Goal: Transaction & Acquisition: Obtain resource

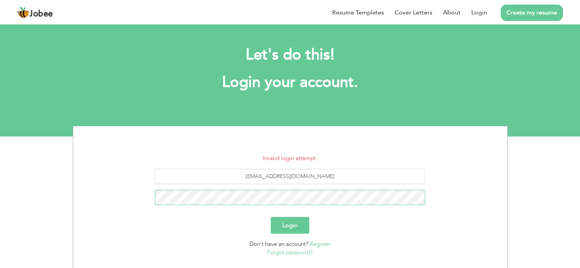
click at [271, 217] on button "Login" at bounding box center [290, 225] width 39 height 17
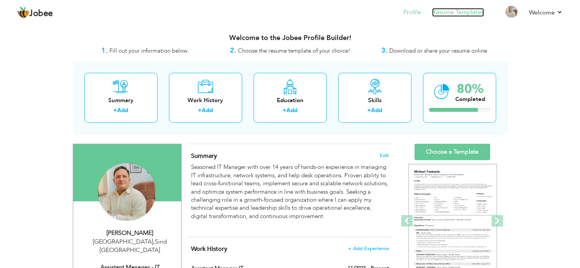
click at [470, 15] on link "Resume Templates" at bounding box center [458, 12] width 52 height 9
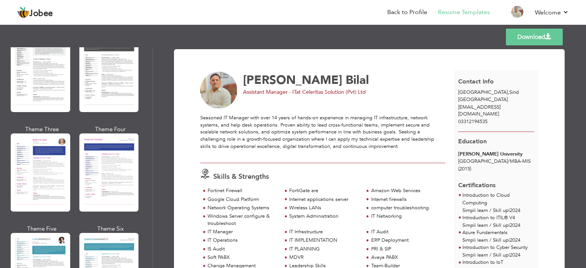
scroll to position [960, 0]
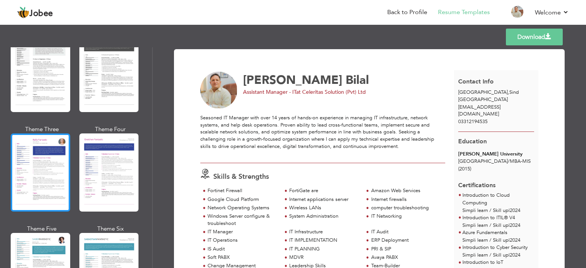
click at [14, 146] on div at bounding box center [41, 173] width 60 height 78
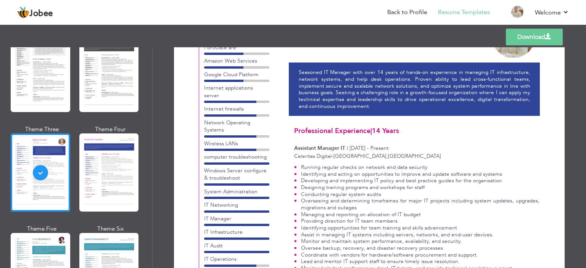
scroll to position [0, 0]
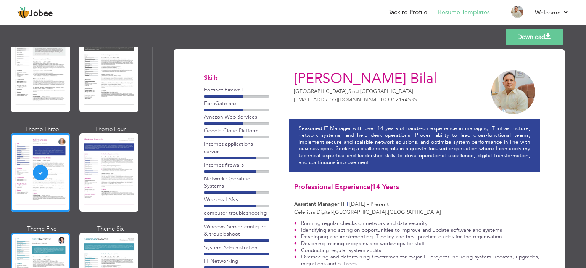
click at [49, 237] on div at bounding box center [41, 272] width 60 height 78
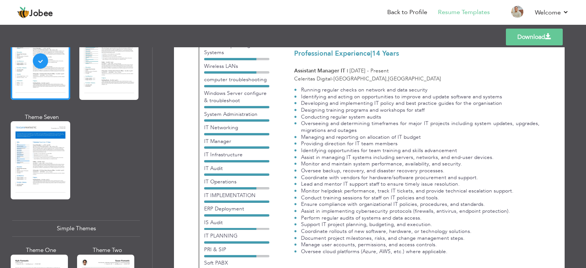
scroll to position [1189, 0]
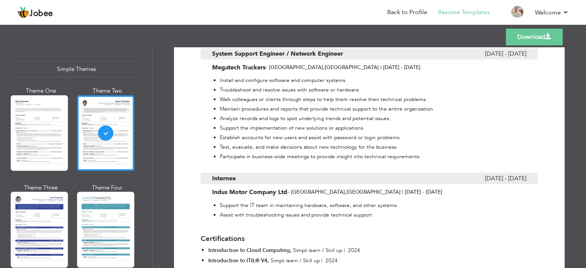
scroll to position [1336, 0]
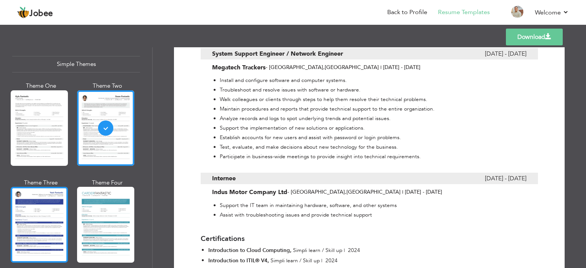
click at [38, 197] on div at bounding box center [39, 225] width 57 height 76
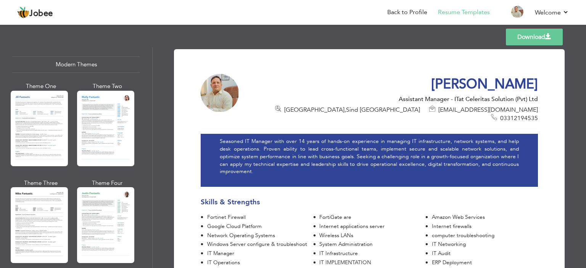
scroll to position [0, 0]
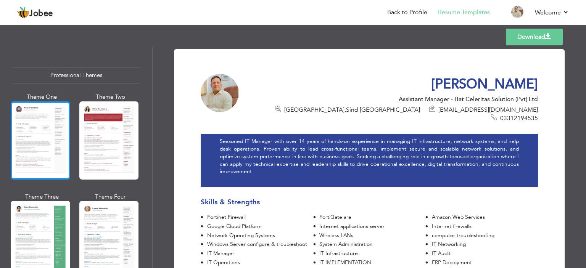
click at [43, 124] on div at bounding box center [41, 141] width 60 height 78
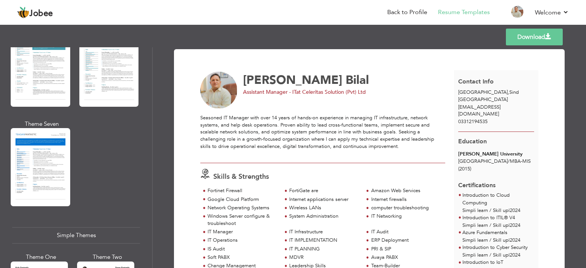
scroll to position [1336, 0]
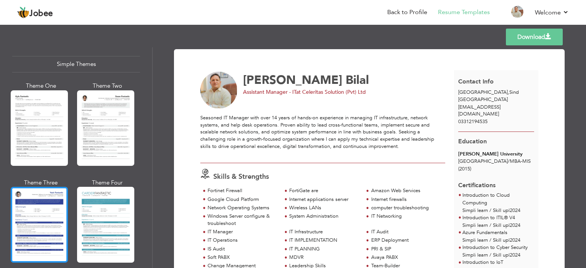
click at [23, 235] on div at bounding box center [39, 225] width 57 height 76
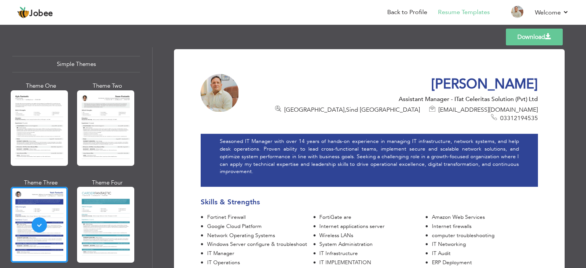
click at [514, 37] on link "Download" at bounding box center [534, 37] width 57 height 17
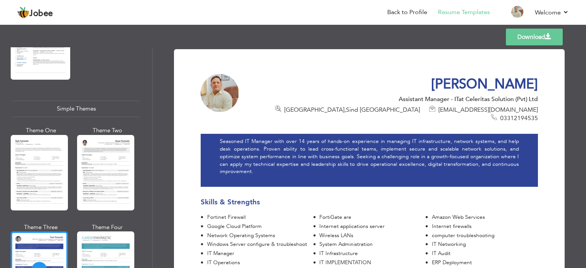
scroll to position [1018, 0]
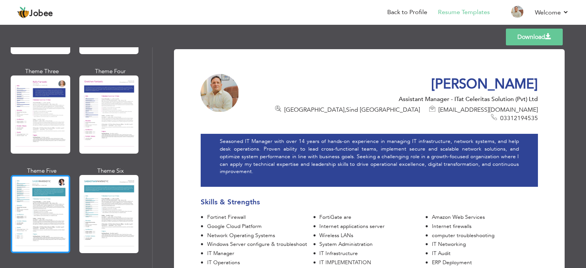
click at [41, 193] on div at bounding box center [41, 214] width 60 height 78
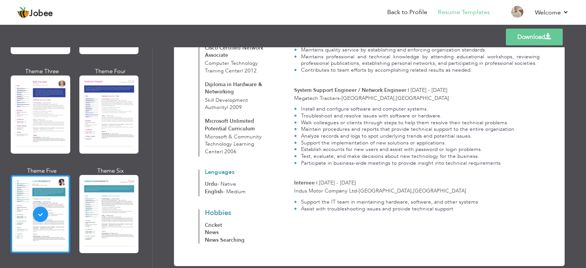
scroll to position [0, 0]
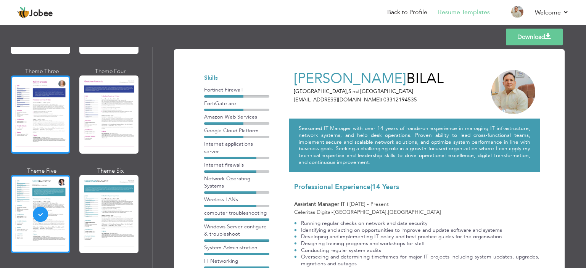
click at [53, 103] on div at bounding box center [41, 115] width 60 height 78
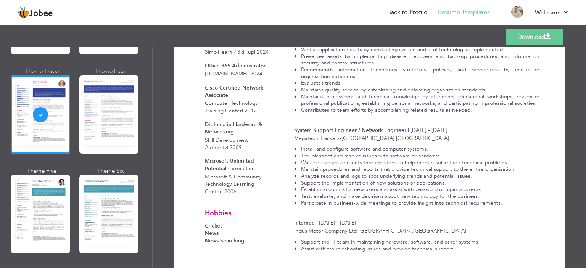
scroll to position [739, 0]
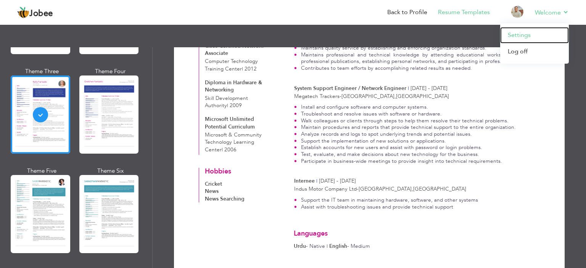
click at [522, 38] on link "Settings" at bounding box center [534, 35] width 69 height 16
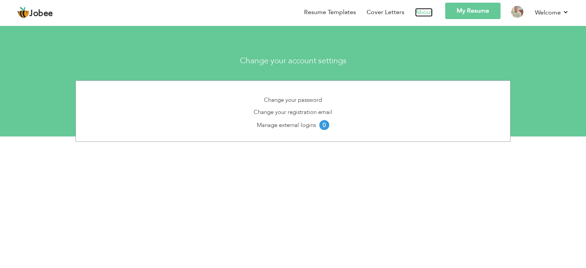
click at [424, 12] on link "About" at bounding box center [424, 12] width 18 height 9
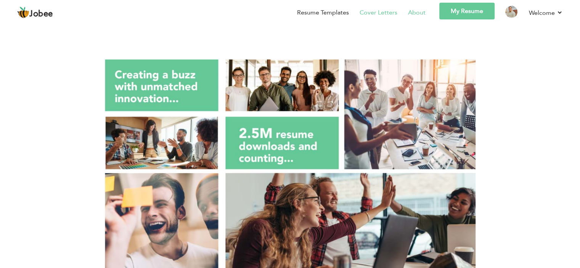
click at [362, 13] on link "Cover Letters" at bounding box center [379, 12] width 38 height 9
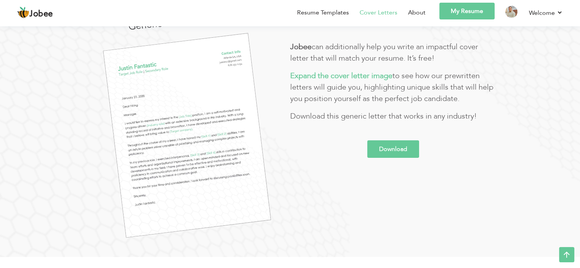
scroll to position [114, 0]
click at [418, 12] on link "About" at bounding box center [417, 12] width 18 height 9
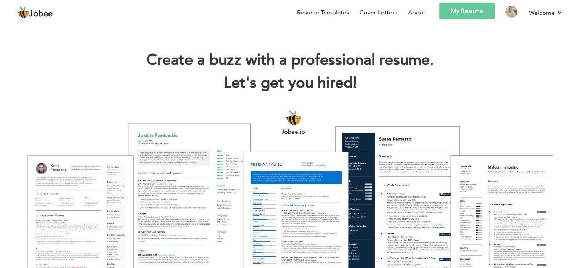
click at [29, 12] on img at bounding box center [23, 12] width 12 height 12
click at [42, 15] on span "Jobee" at bounding box center [41, 14] width 24 height 8
click at [507, 11] on img at bounding box center [512, 12] width 12 height 12
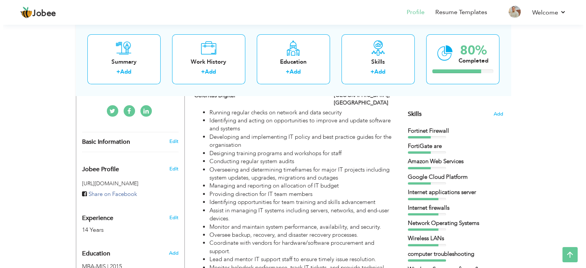
scroll to position [159, 0]
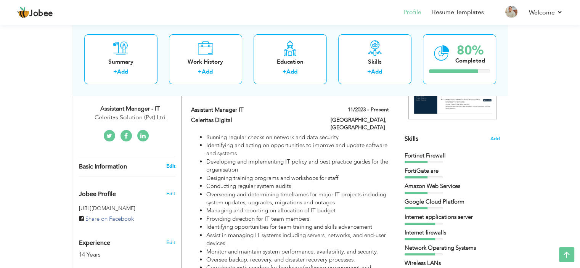
click at [169, 163] on link "Edit" at bounding box center [170, 166] width 9 height 7
type input "Hasan"
type input "Bilal"
type input "03312194535"
select select "number:166"
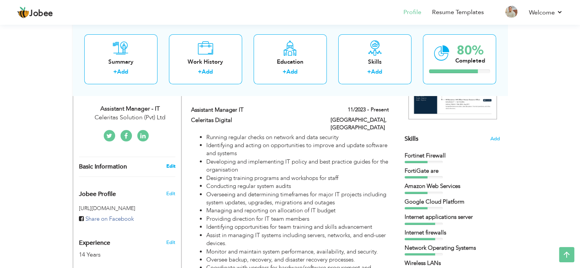
type input "Sind"
type input "Karachi"
select select "number:16"
type input "Celeritas Solution (Pvt) Ltd"
type input "Assistant Manager - IT"
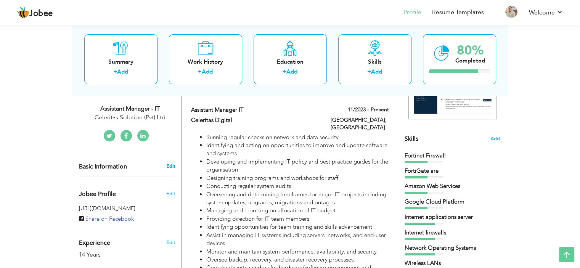
type input "https://www.linkedin.com/in/hasan-bilal-a3585237/"
type input "https://www.facebook.com/hasan.bilal.338"
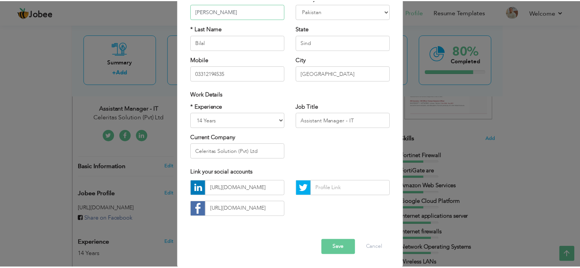
scroll to position [78, 0]
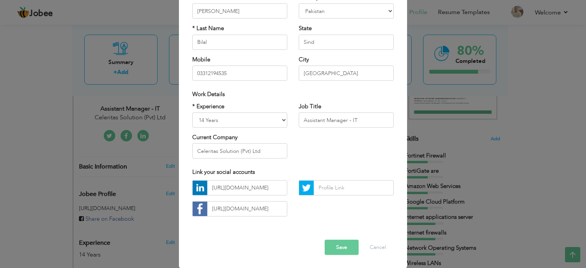
drag, startPoint x: 340, startPoint y: 255, endPoint x: 338, endPoint y: 246, distance: 9.0
click at [338, 246] on div "Error Save Cancel" at bounding box center [293, 241] width 213 height 39
click at [338, 246] on button "Save" at bounding box center [342, 247] width 34 height 15
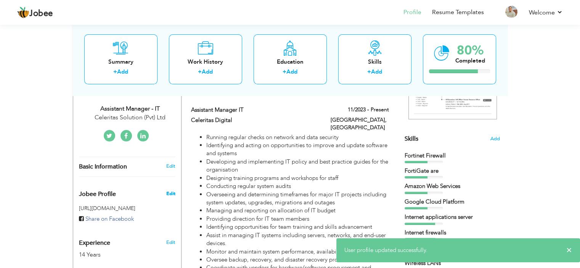
click at [168, 190] on span "Edit" at bounding box center [170, 193] width 9 height 7
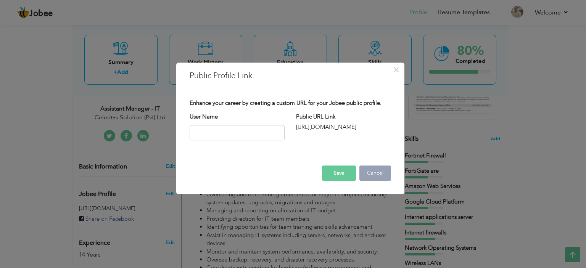
click at [371, 175] on button "Cancel" at bounding box center [375, 173] width 32 height 15
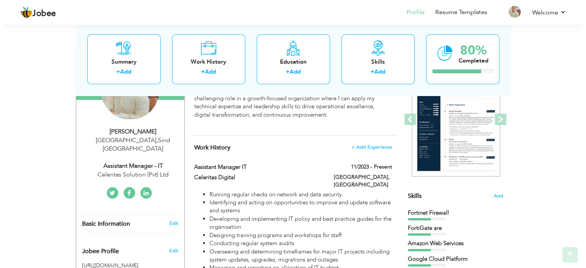
scroll to position [134, 0]
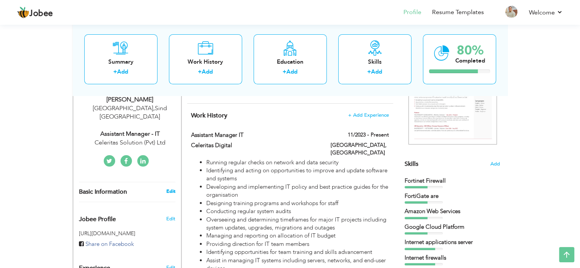
click at [169, 188] on link "Edit" at bounding box center [170, 191] width 9 height 7
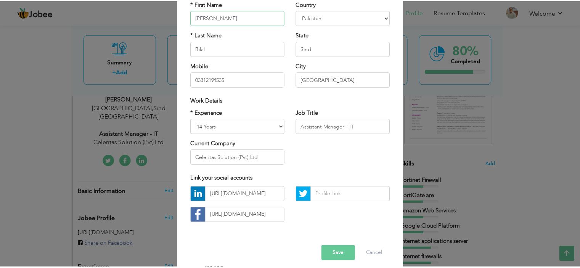
scroll to position [78, 0]
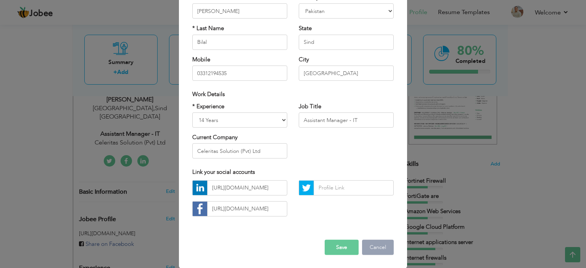
click at [369, 244] on button "Cancel" at bounding box center [378, 247] width 32 height 15
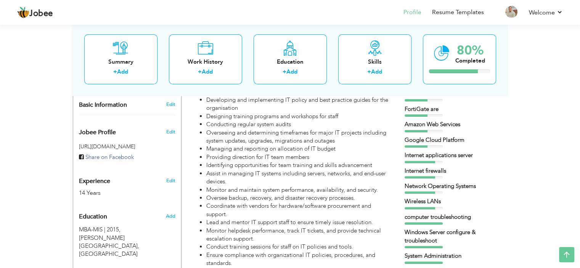
scroll to position [216, 0]
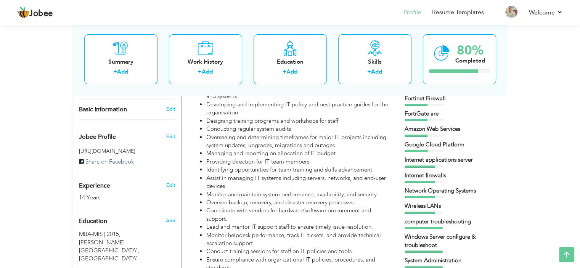
click at [174, 131] on div "Edit" at bounding box center [172, 135] width 18 height 18
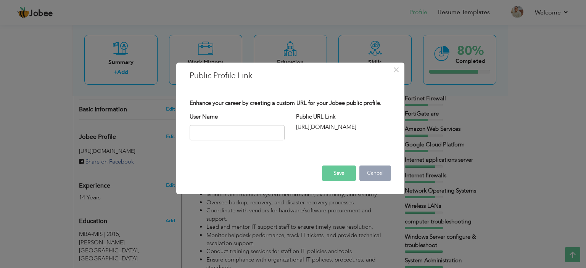
click at [378, 176] on button "Cancel" at bounding box center [375, 173] width 32 height 15
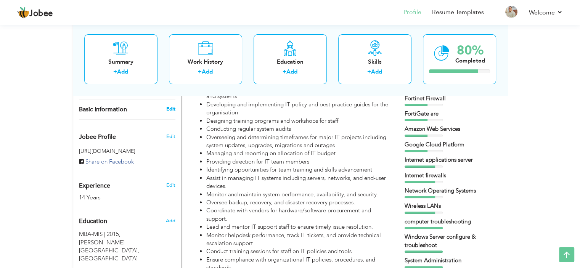
scroll to position [0, 0]
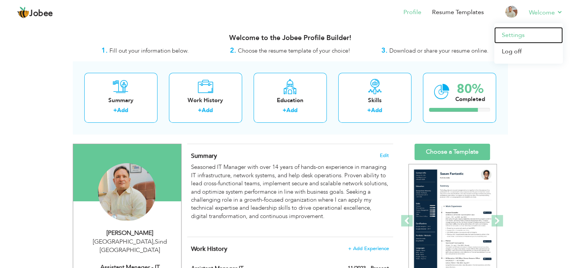
click at [513, 35] on link "Settings" at bounding box center [529, 35] width 69 height 16
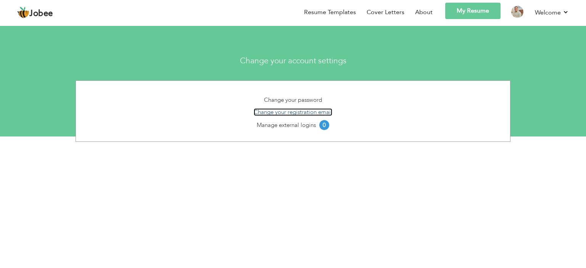
click at [281, 112] on link "Change your registration email" at bounding box center [293, 112] width 79 height 8
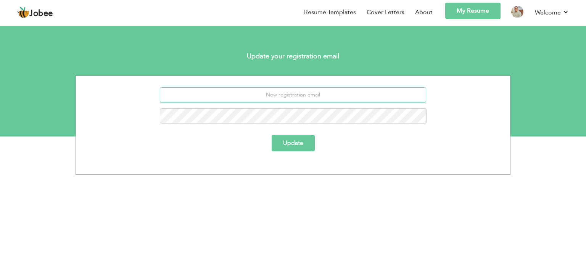
click at [287, 96] on input "email" at bounding box center [293, 94] width 267 height 15
paste input "[PERSON_NAME][EMAIL_ADDRESS][DOMAIN_NAME]"
type input "[PERSON_NAME][EMAIL_ADDRESS][DOMAIN_NAME]"
click at [286, 143] on button "Update" at bounding box center [293, 143] width 43 height 16
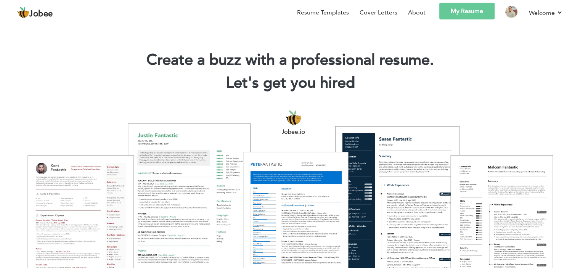
click at [467, 15] on link "My Resume" at bounding box center [467, 11] width 55 height 17
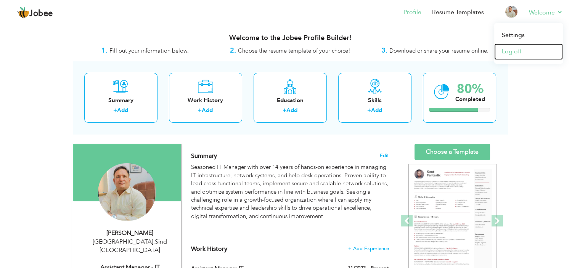
click at [515, 50] on link "Log off" at bounding box center [529, 52] width 69 height 16
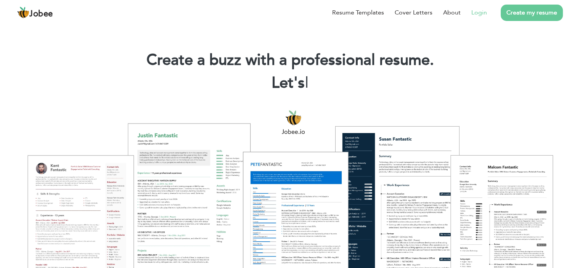
click at [481, 10] on link "Login" at bounding box center [480, 12] width 16 height 9
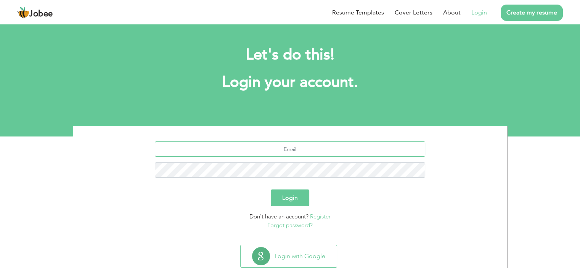
click at [295, 150] on input "text" at bounding box center [290, 149] width 271 height 15
paste input "[PERSON_NAME][EMAIL_ADDRESS][DOMAIN_NAME]"
type input "[PERSON_NAME][EMAIL_ADDRESS][DOMAIN_NAME]"
click at [271, 190] on button "Login" at bounding box center [290, 198] width 39 height 17
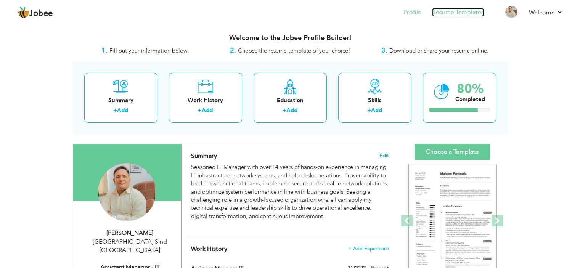
click at [448, 9] on link "Resume Templates" at bounding box center [458, 12] width 52 height 9
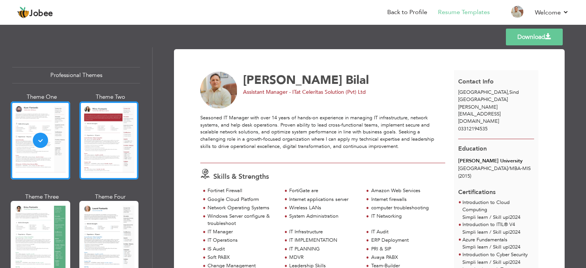
scroll to position [1336, 0]
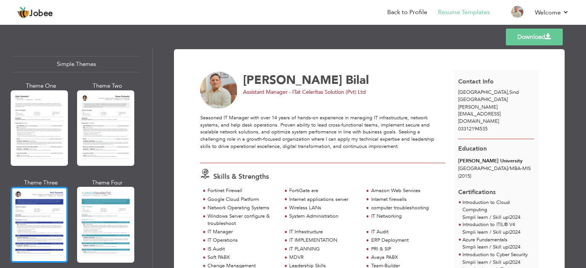
click at [45, 207] on div at bounding box center [39, 225] width 57 height 76
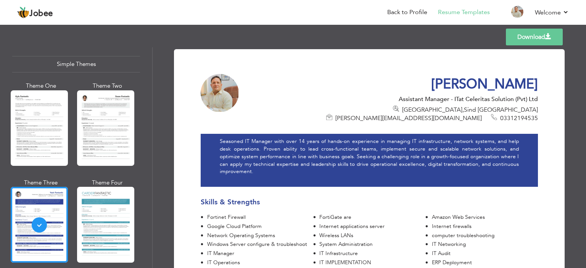
click at [525, 35] on link "Download" at bounding box center [534, 37] width 57 height 17
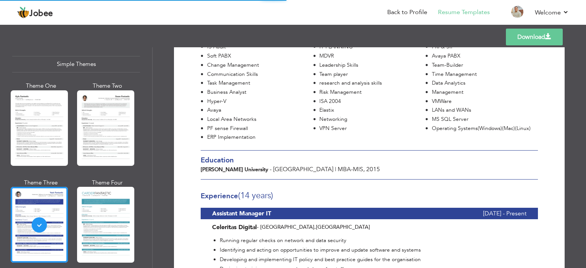
scroll to position [210, 0]
